Goal: Book appointment/travel/reservation

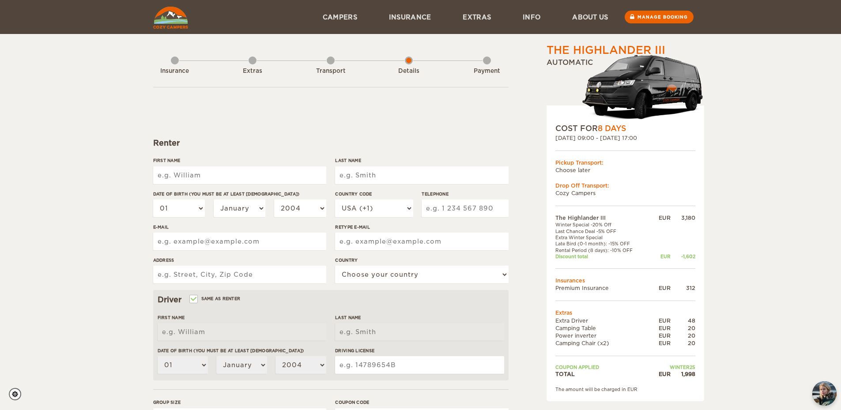
click at [91, 125] on div "The Highlander III Expand Collapse Total 1,998 EUR Automatic COST FOR 8 Days [D…" at bounding box center [420, 287] width 841 height 574
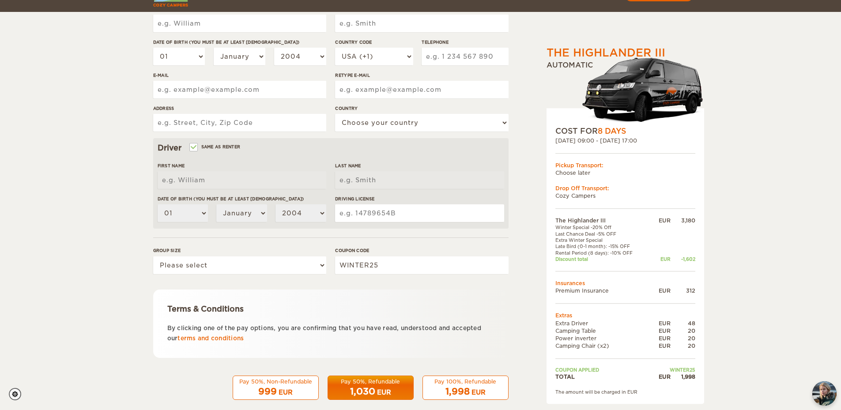
scroll to position [164, 0]
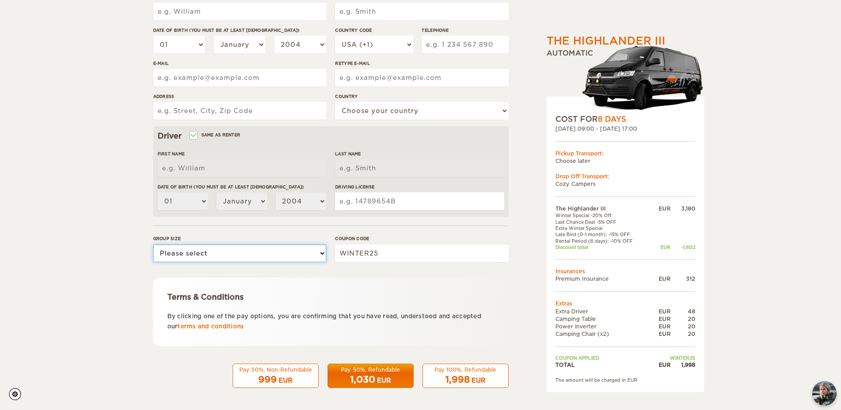
click at [234, 255] on select "Please select 1 2 3" at bounding box center [239, 254] width 173 height 18
select select "2"
click at [153, 245] on select "Please select 1 2 3" at bounding box center [239, 254] width 173 height 18
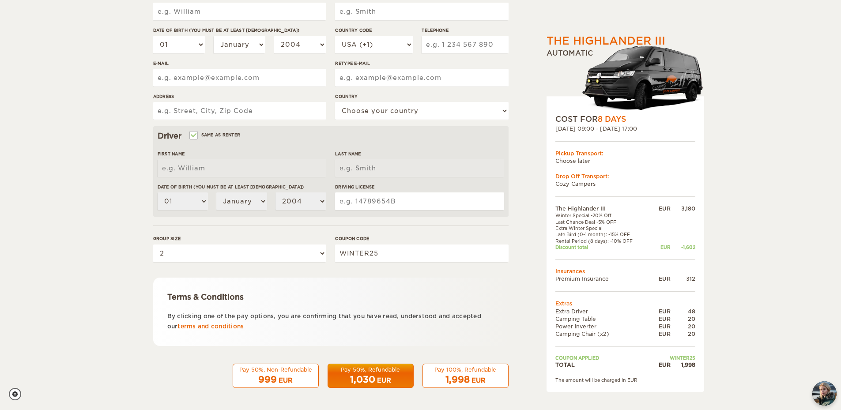
click at [115, 268] on div "The Highlander III Expand Collapse Total 1,998 EUR Automatic COST FOR 8 Days [D…" at bounding box center [420, 123] width 841 height 574
click at [366, 379] on span "1,030" at bounding box center [362, 379] width 25 height 11
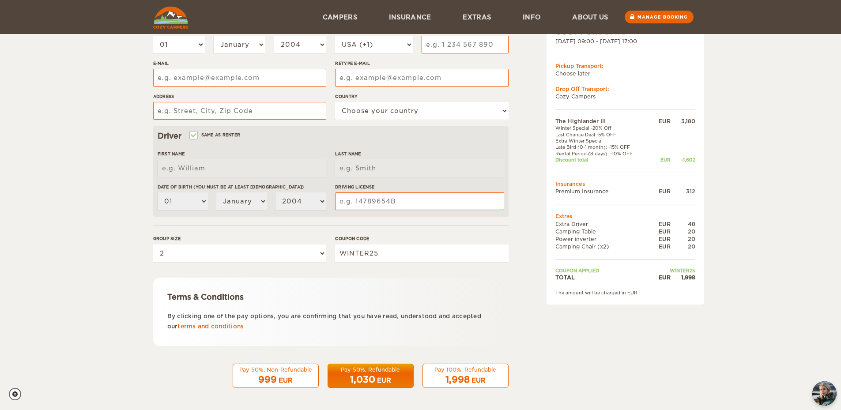
scroll to position [0, 0]
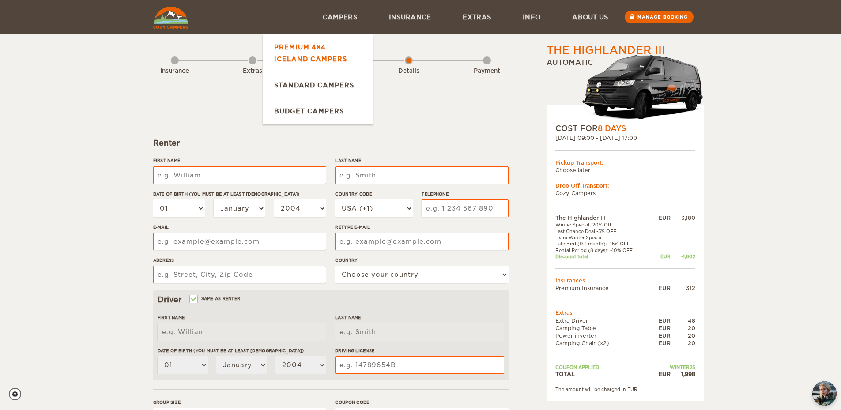
click at [320, 53] on link "Premium 4×4 Iceland Campers" at bounding box center [318, 53] width 110 height 38
